Goal: Find specific page/section: Find specific page/section

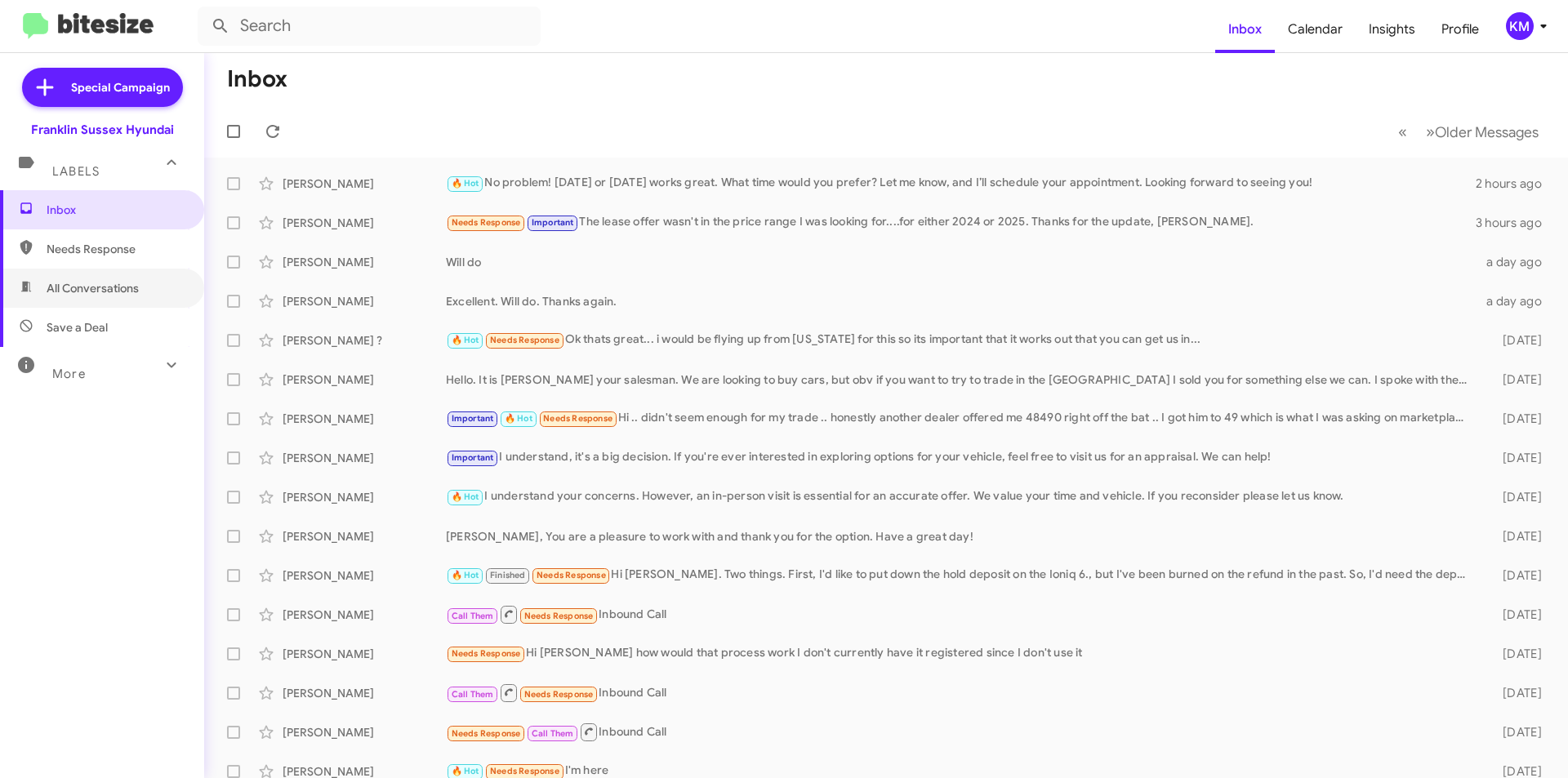
click at [71, 286] on span "All Conversations" at bounding box center [93, 289] width 93 height 16
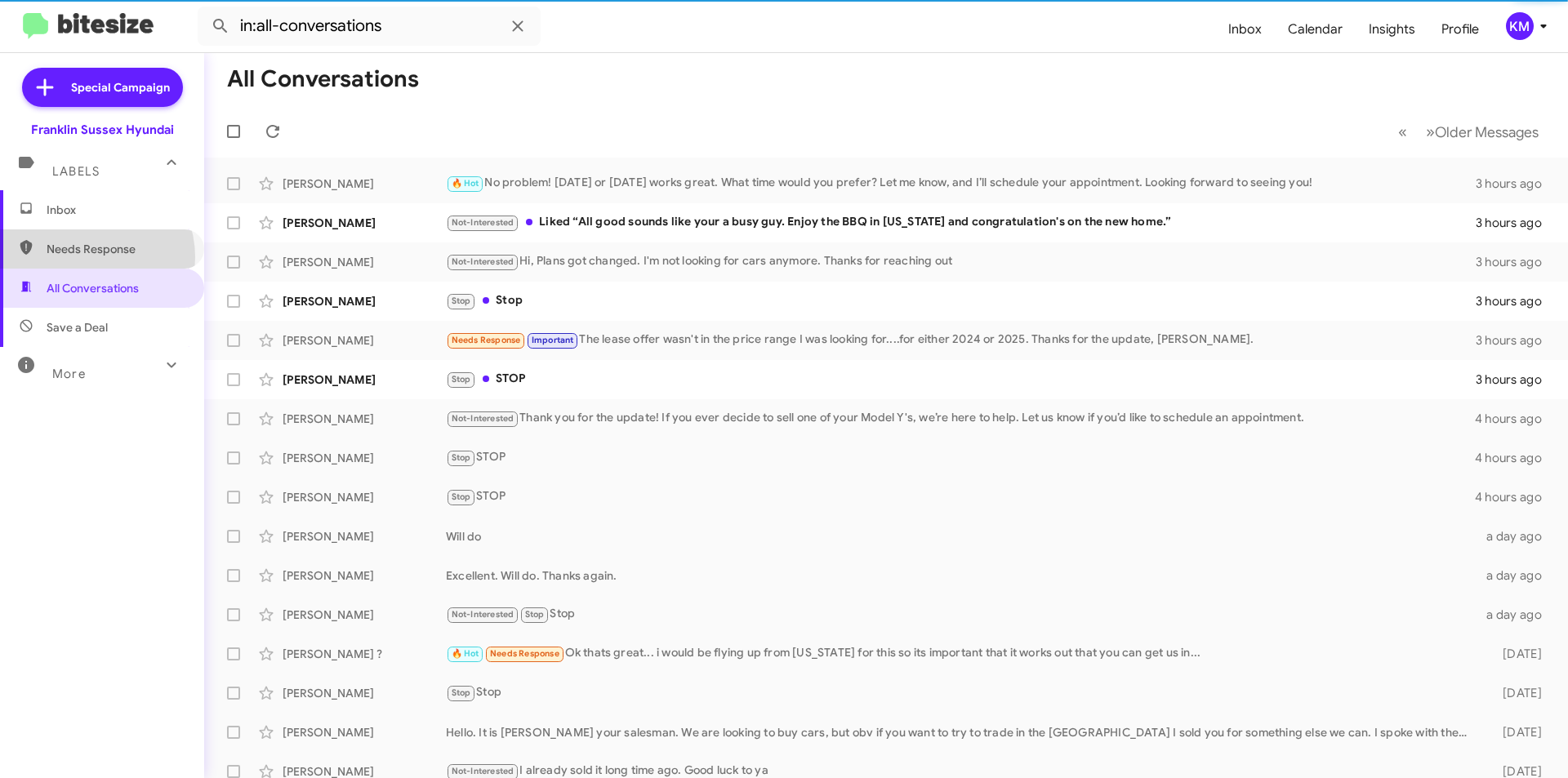
click at [84, 258] on span "Needs Response" at bounding box center [102, 248] width 204 height 39
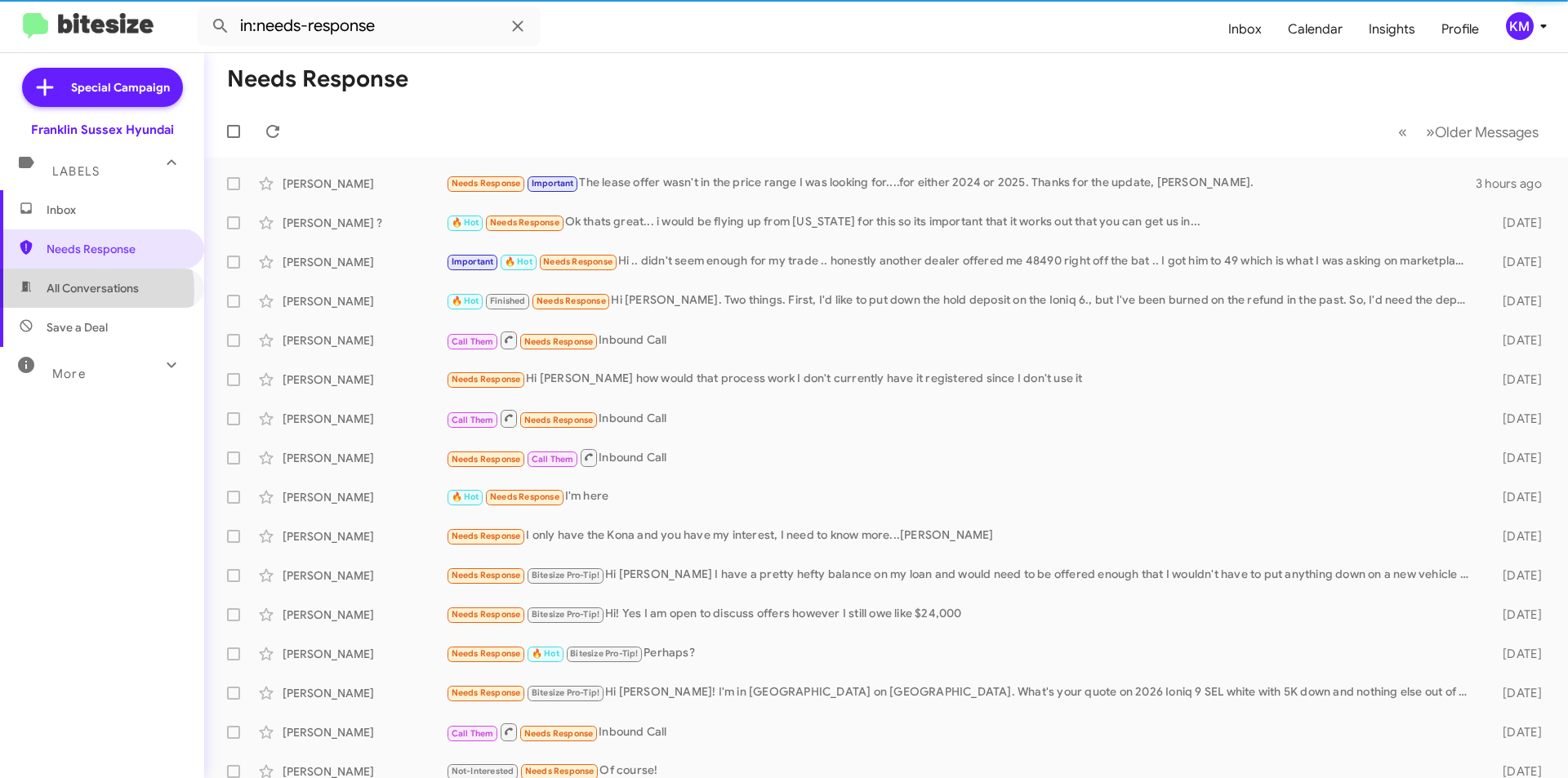
click at [79, 290] on span "All Conversations" at bounding box center [93, 289] width 93 height 16
type input "in:all-conversations"
